Goal: Navigation & Orientation: Find specific page/section

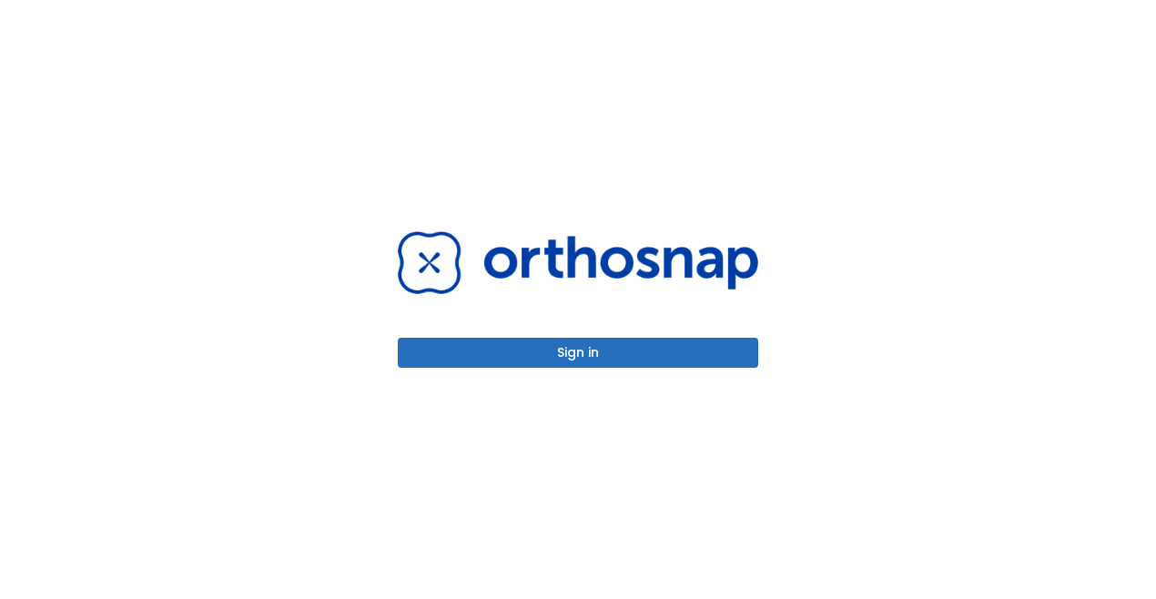
click at [609, 355] on button "Sign in" at bounding box center [578, 353] width 361 height 30
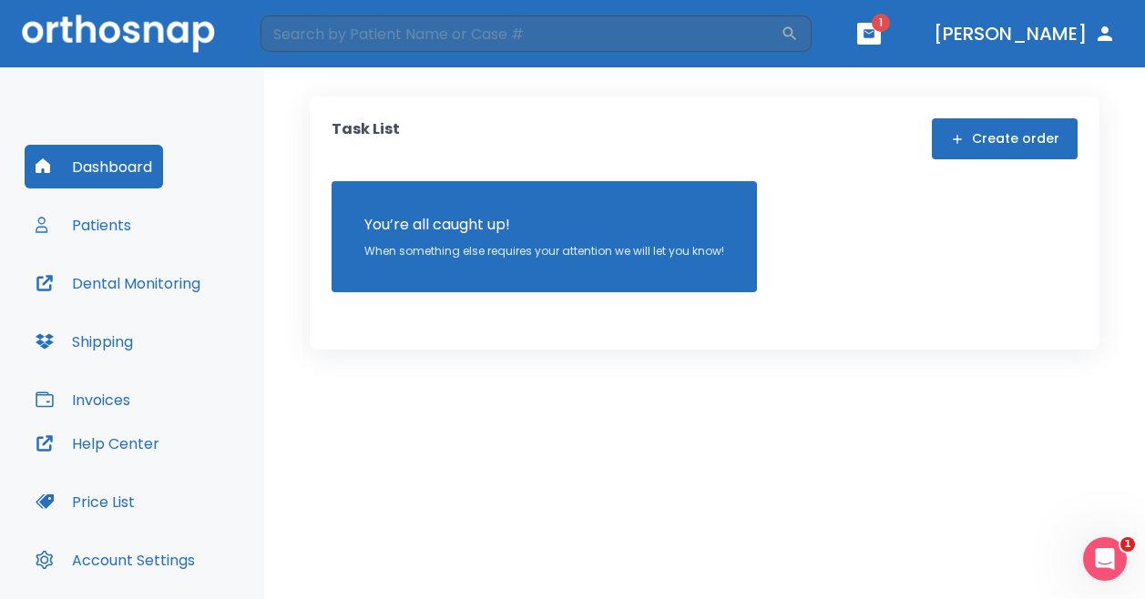
click at [881, 41] on button "button" at bounding box center [869, 34] width 24 height 22
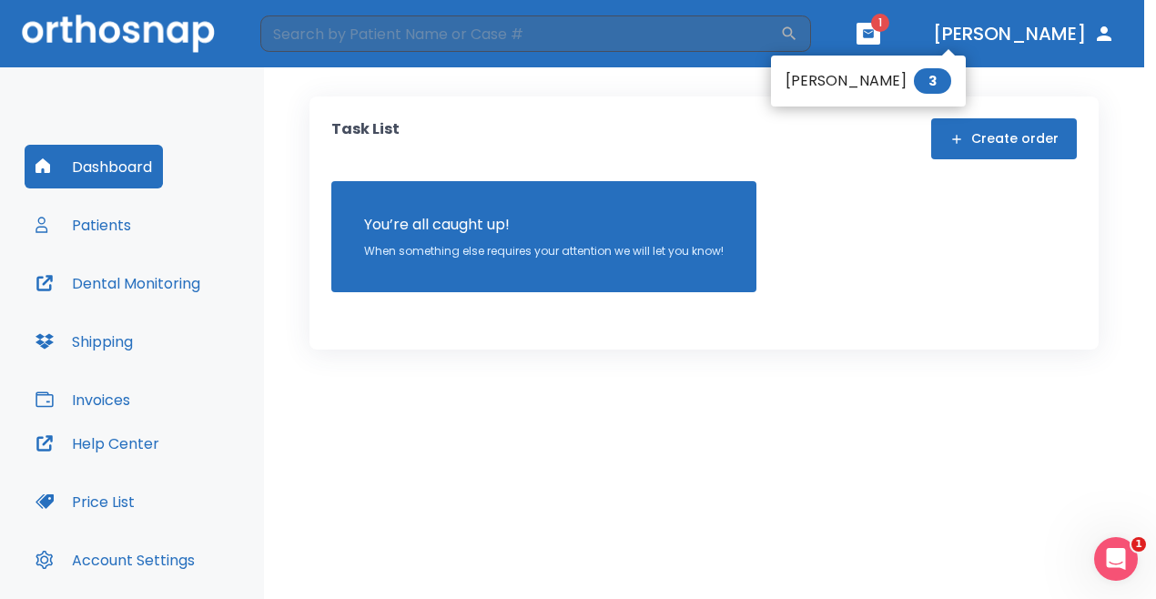
click at [811, 84] on li "[PERSON_NAME] 3" at bounding box center [868, 81] width 195 height 36
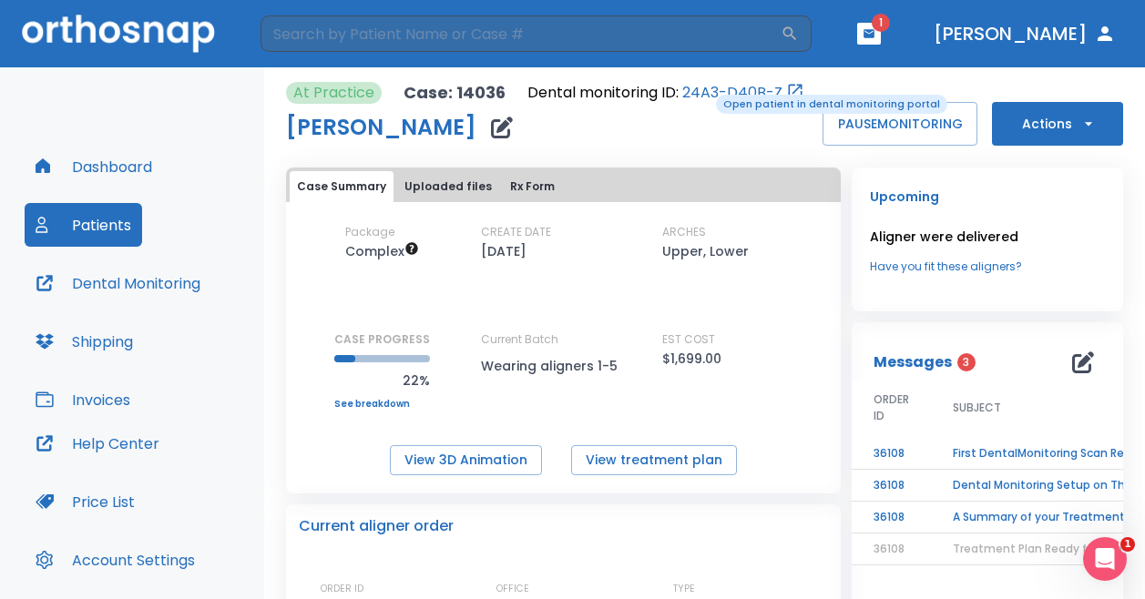
click at [703, 93] on link "24A3-D40B-Z" at bounding box center [732, 93] width 100 height 22
